Goal: Information Seeking & Learning: Learn about a topic

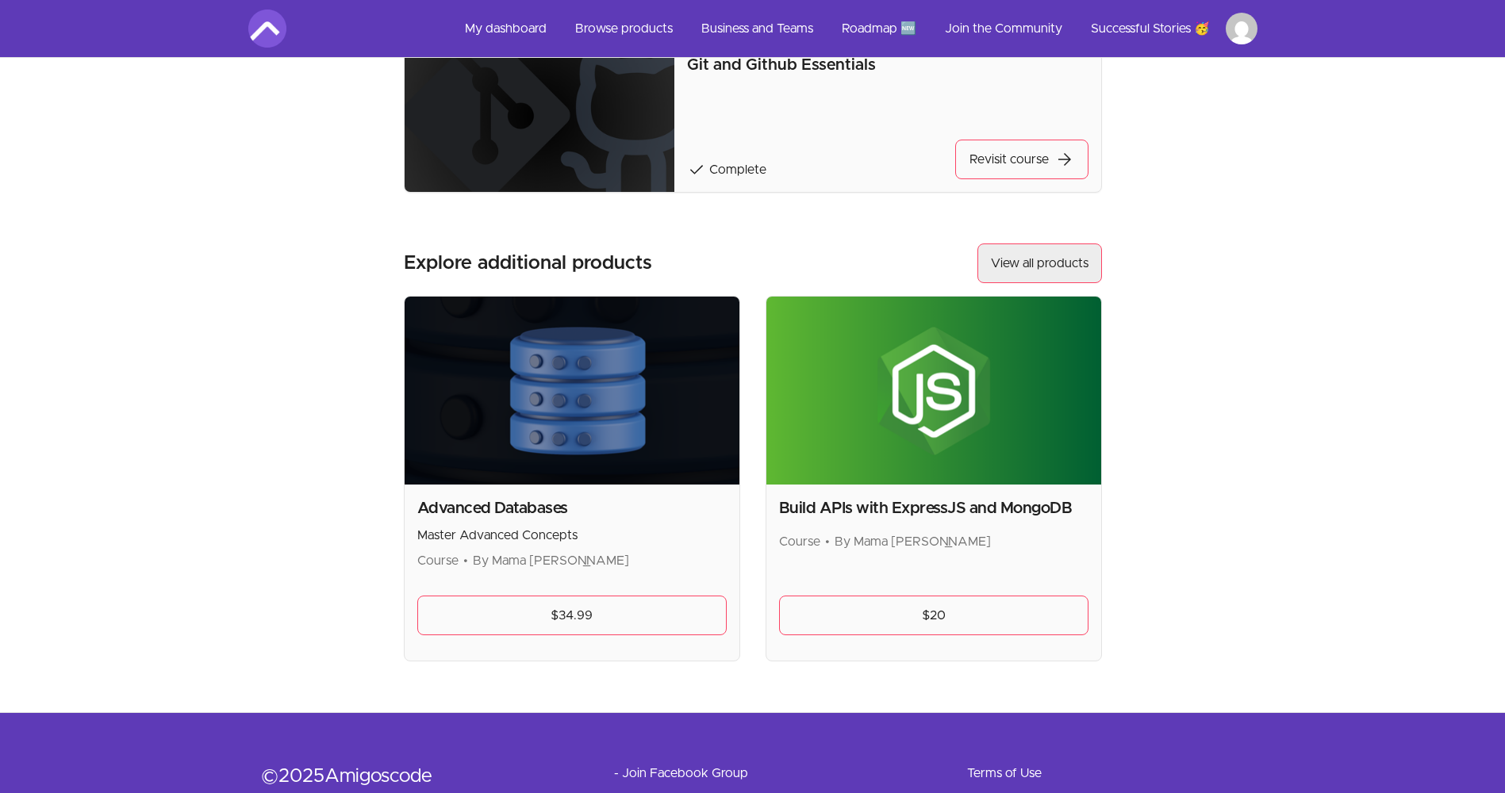
click at [1056, 257] on link "View all products" at bounding box center [1039, 264] width 125 height 40
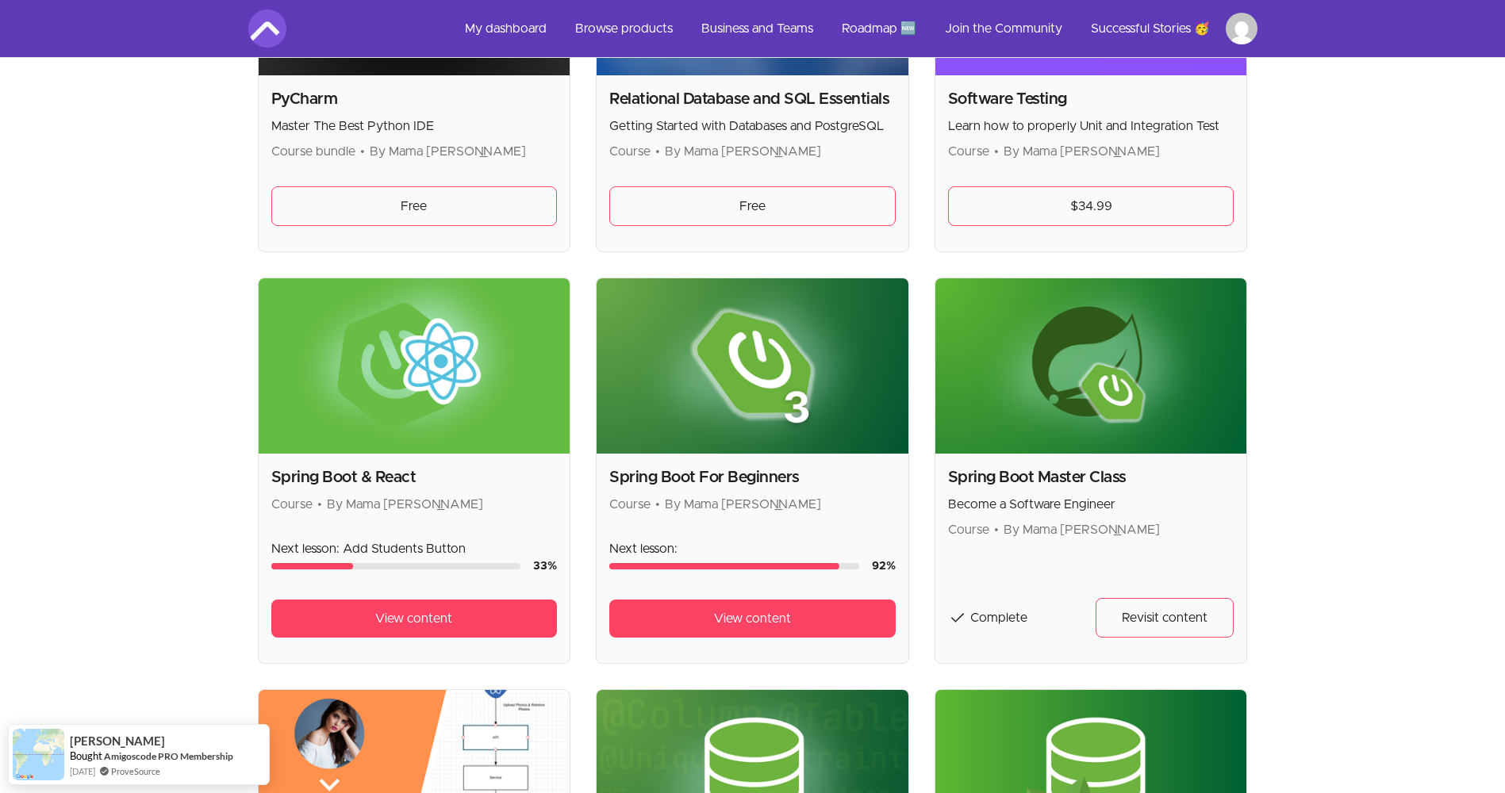
scroll to position [3728, 0]
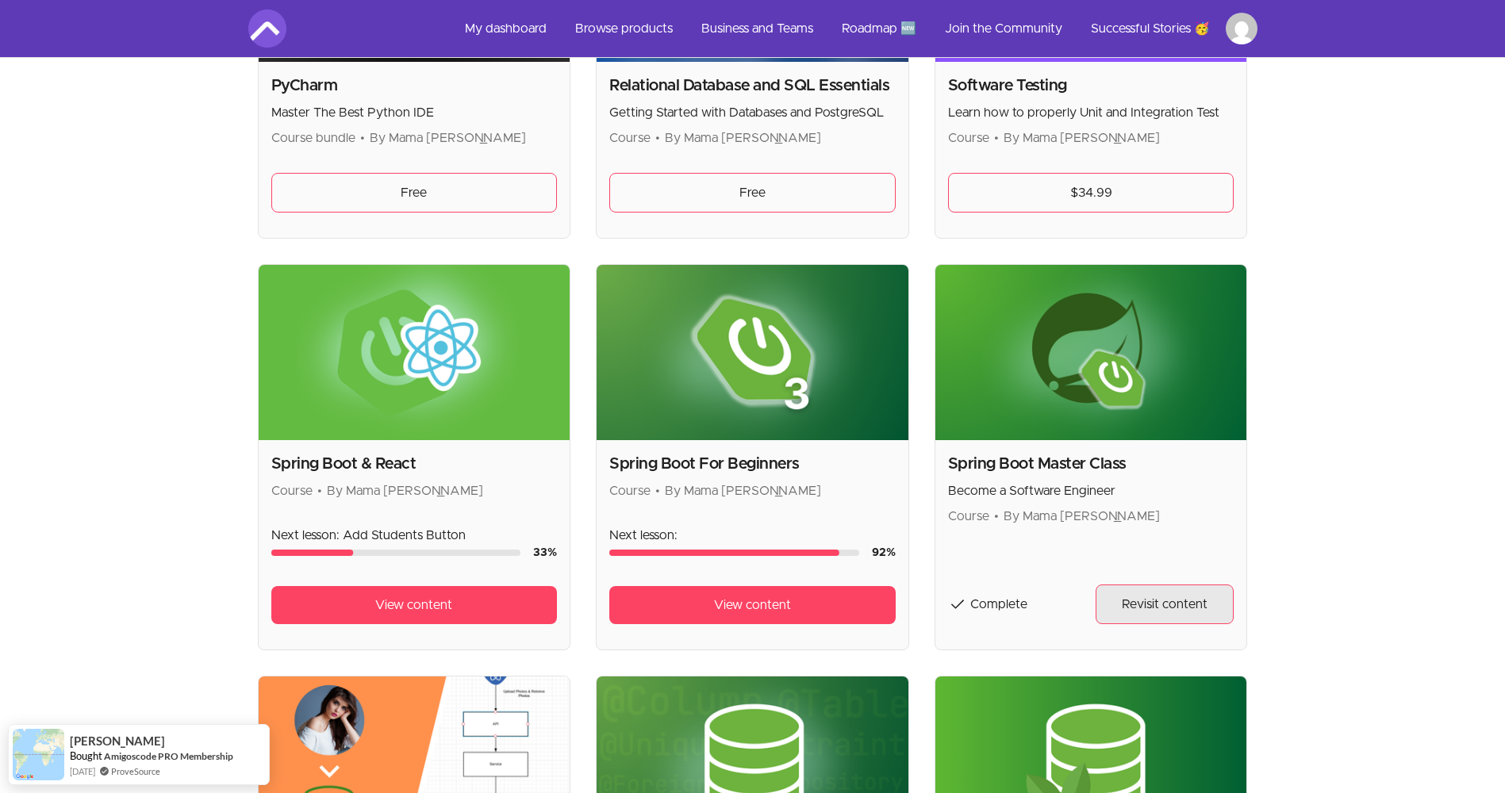
click at [1145, 590] on link "Revisit content" at bounding box center [1165, 605] width 138 height 40
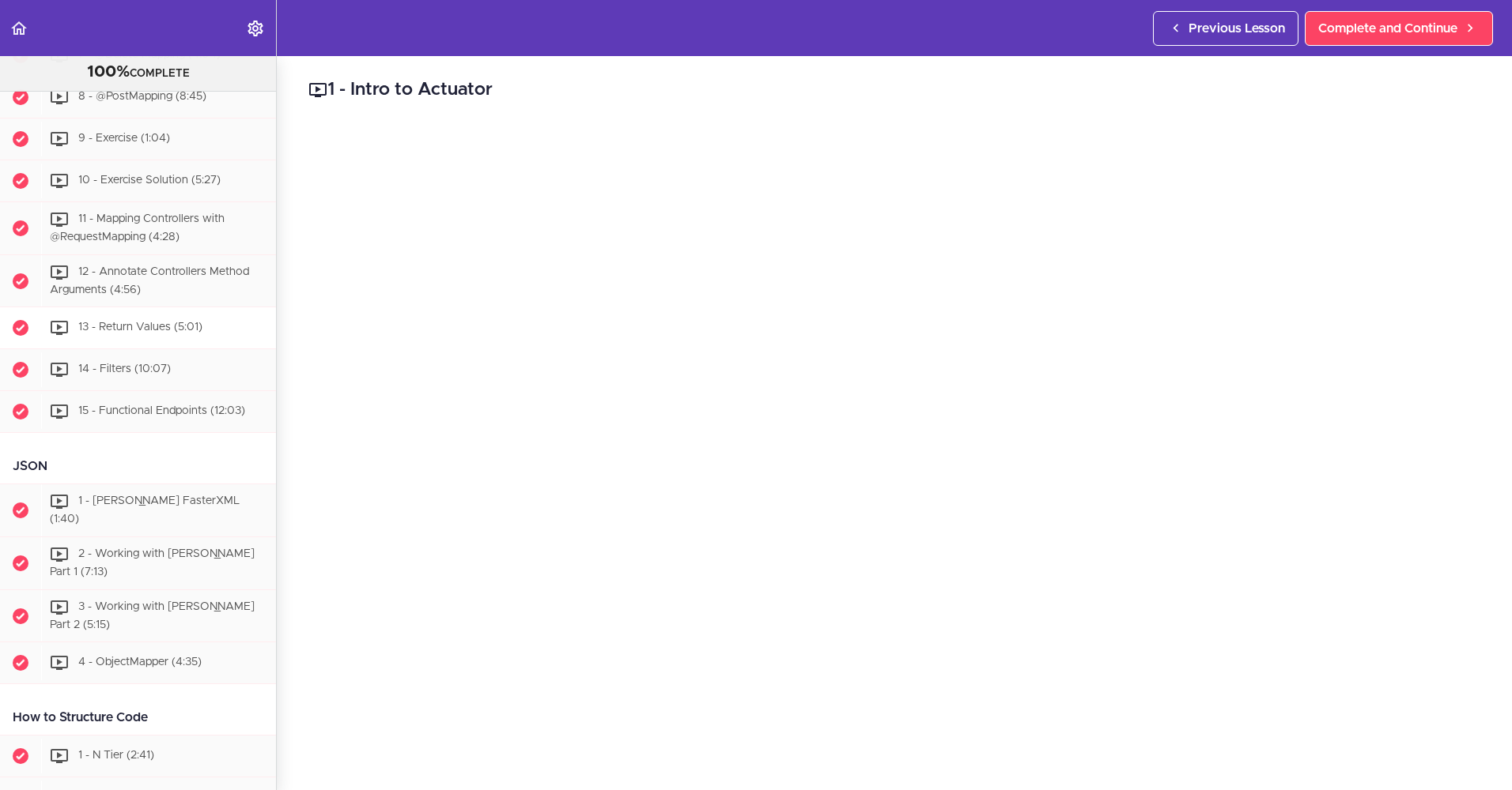
scroll to position [2419, 0]
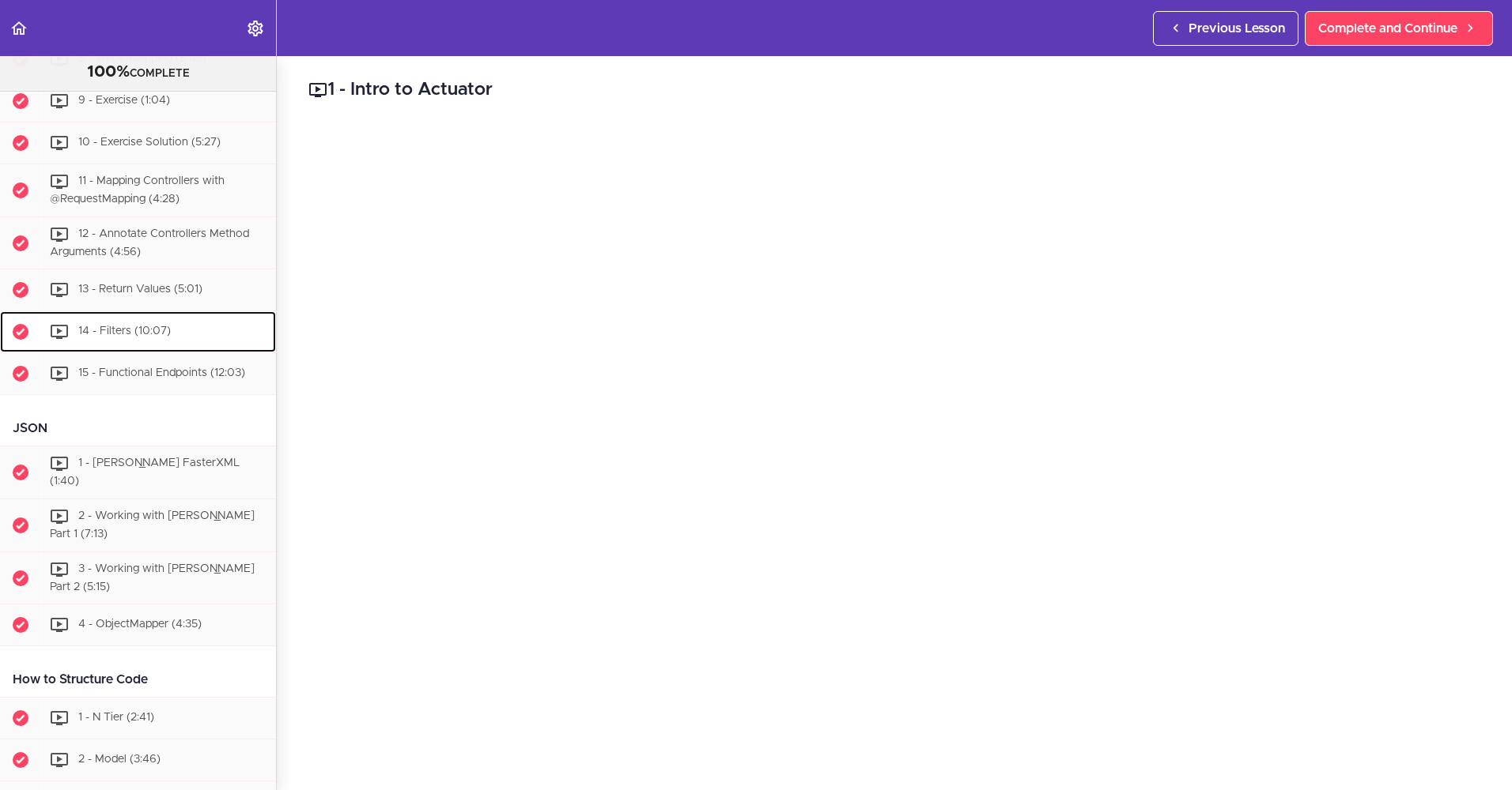
click at [183, 350] on div "14 - Filters (10:07)" at bounding box center [158, 332] width 235 height 35
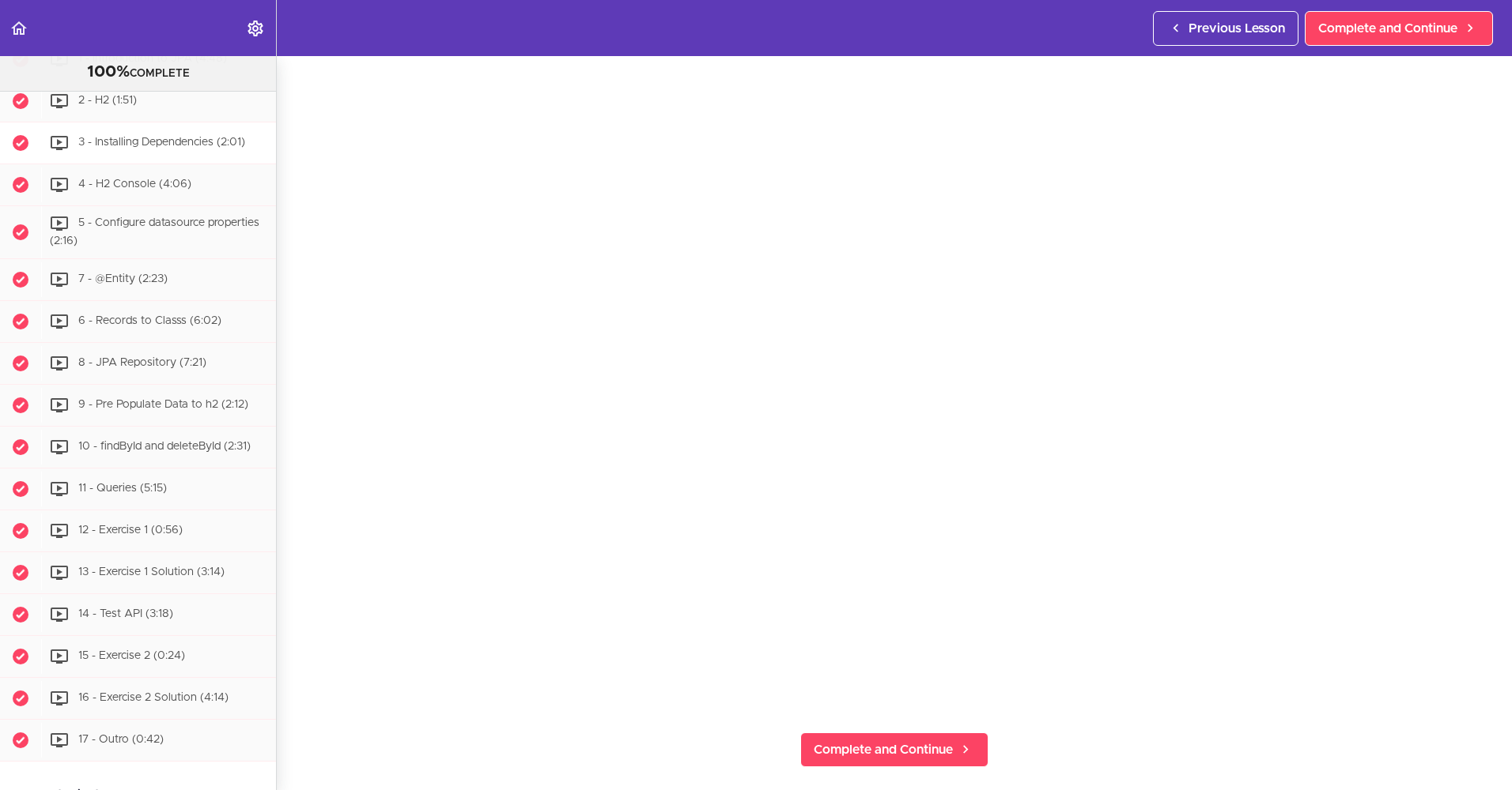
scroll to position [4476, 0]
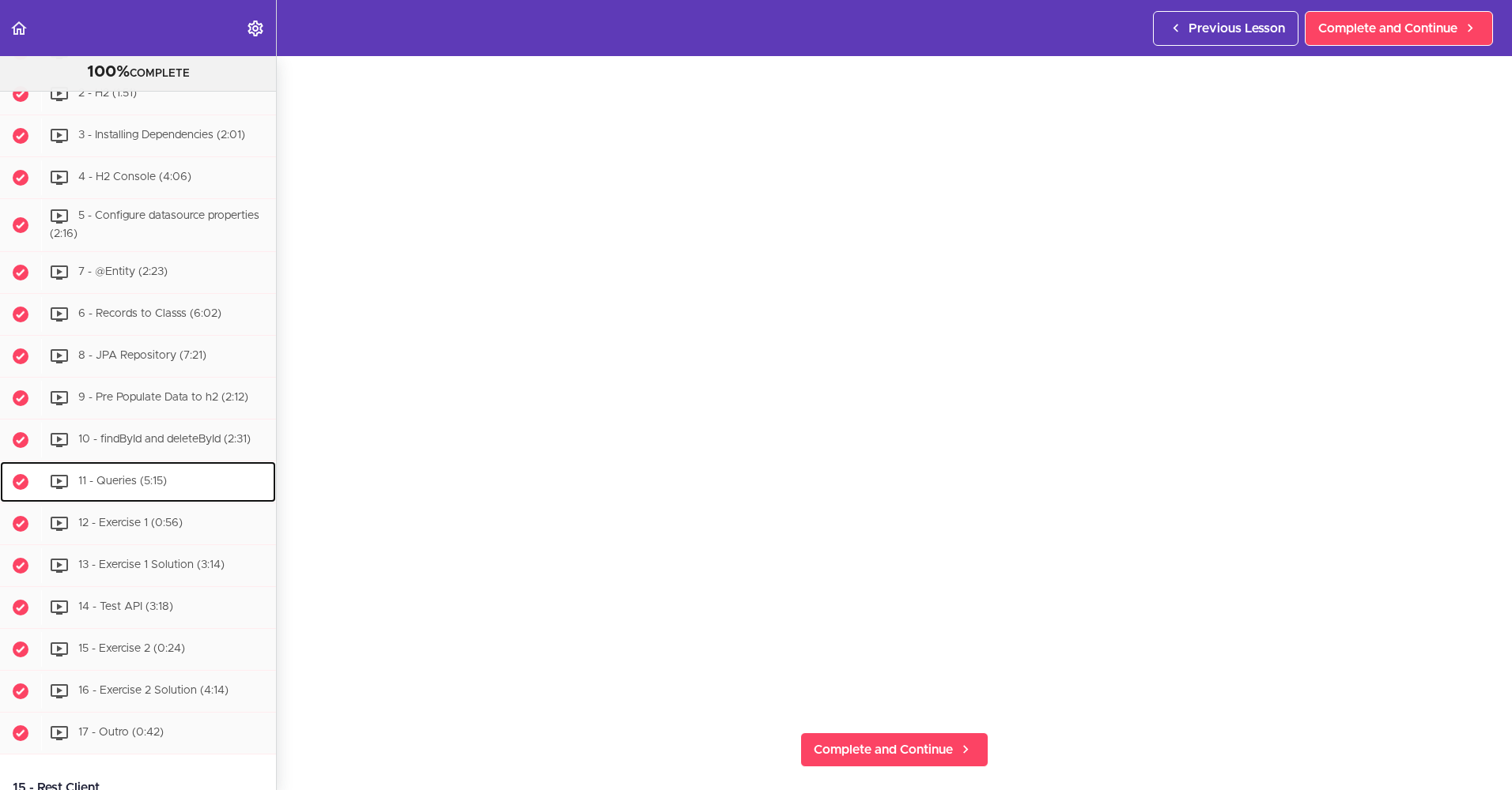
click at [156, 499] on div "11 - Queries (5:15)" at bounding box center [158, 481] width 235 height 35
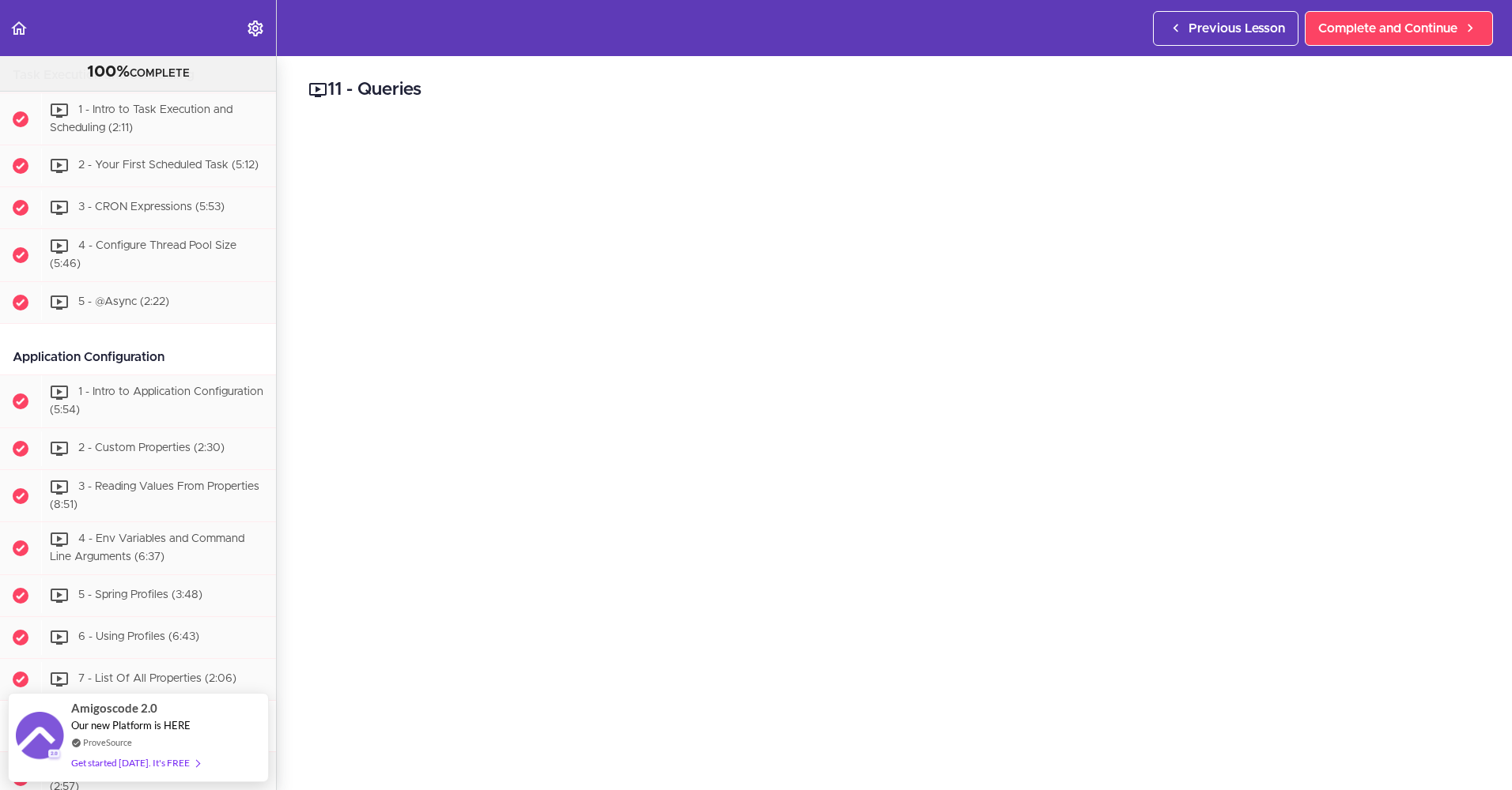
scroll to position [5588, 0]
click at [8, 31] on link "Back to course curriculum" at bounding box center [20, 28] width 40 height 56
